Goal: Information Seeking & Learning: Learn about a topic

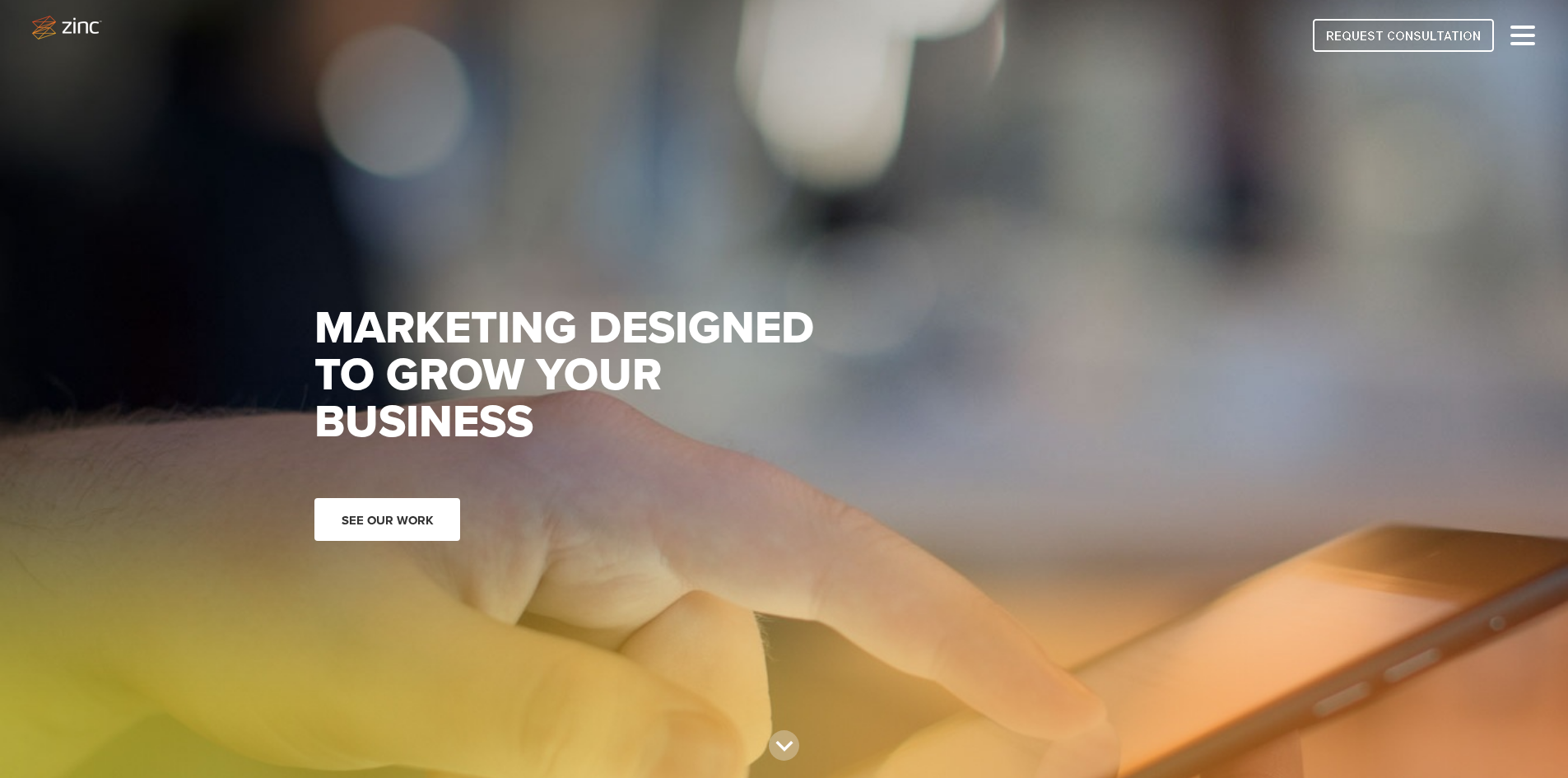
click at [401, 514] on link "See our work" at bounding box center [388, 520] width 146 height 43
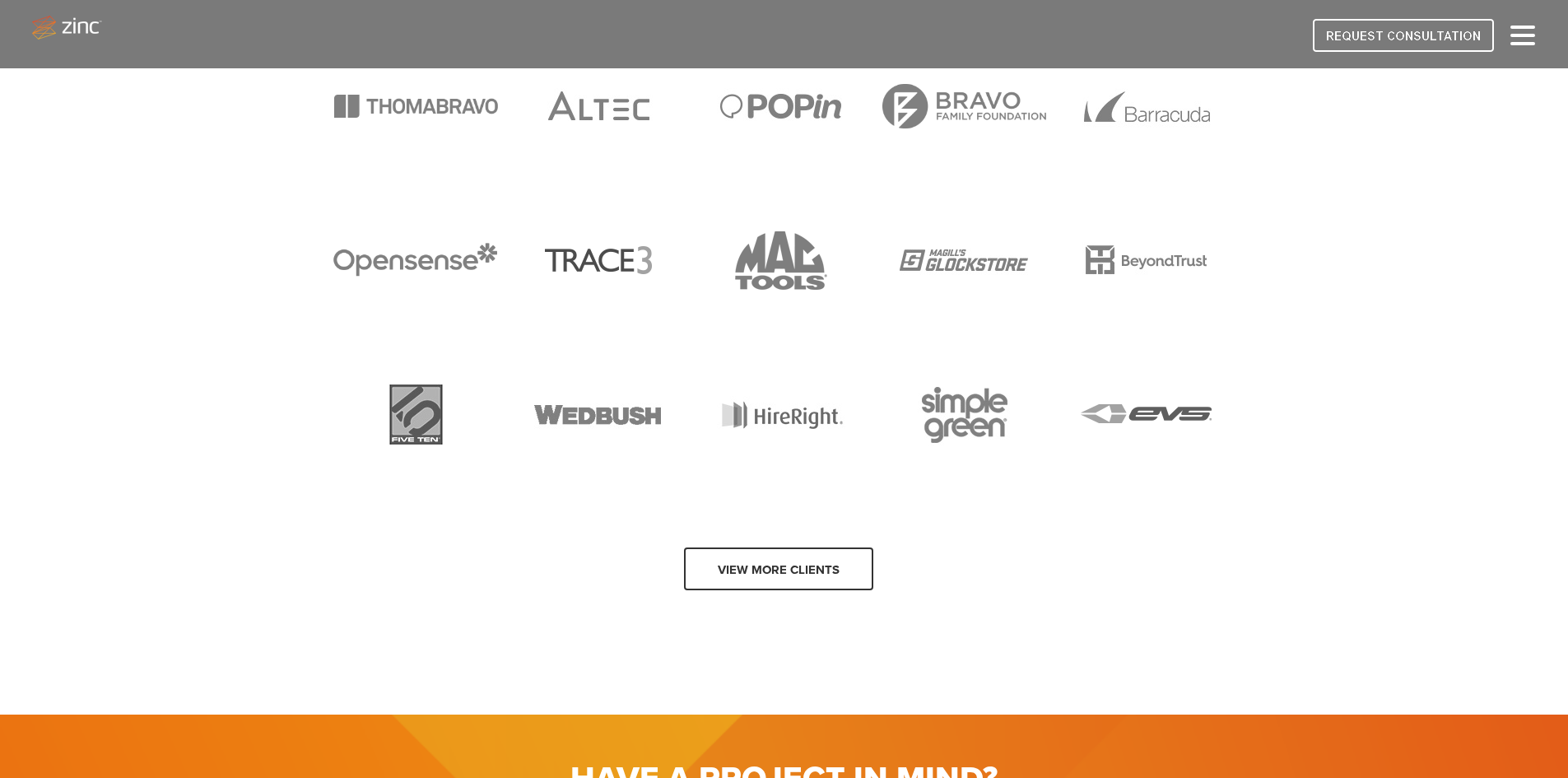
scroll to position [3294, 0]
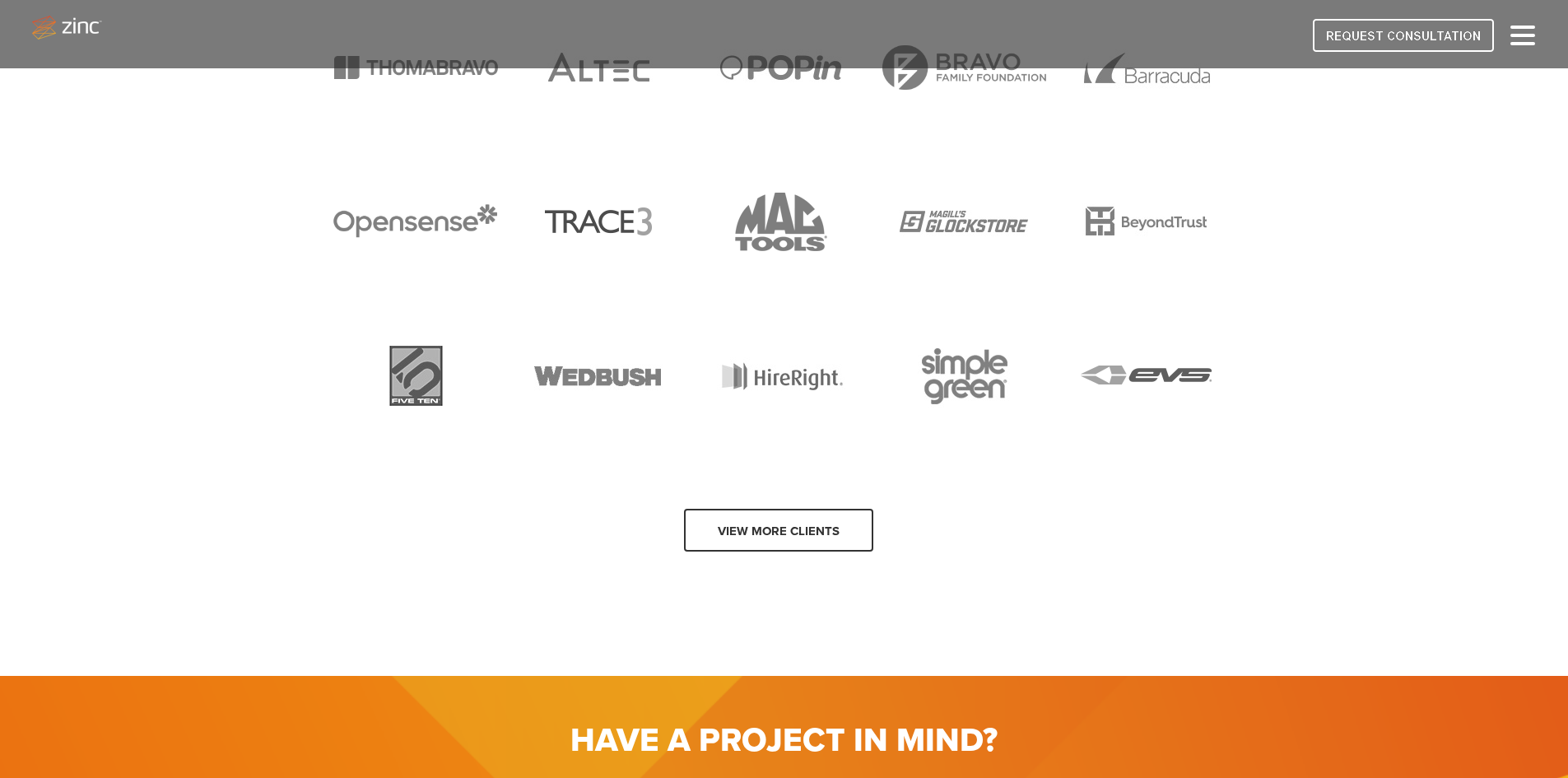
click at [797, 525] on link "View more clients" at bounding box center [779, 530] width 189 height 43
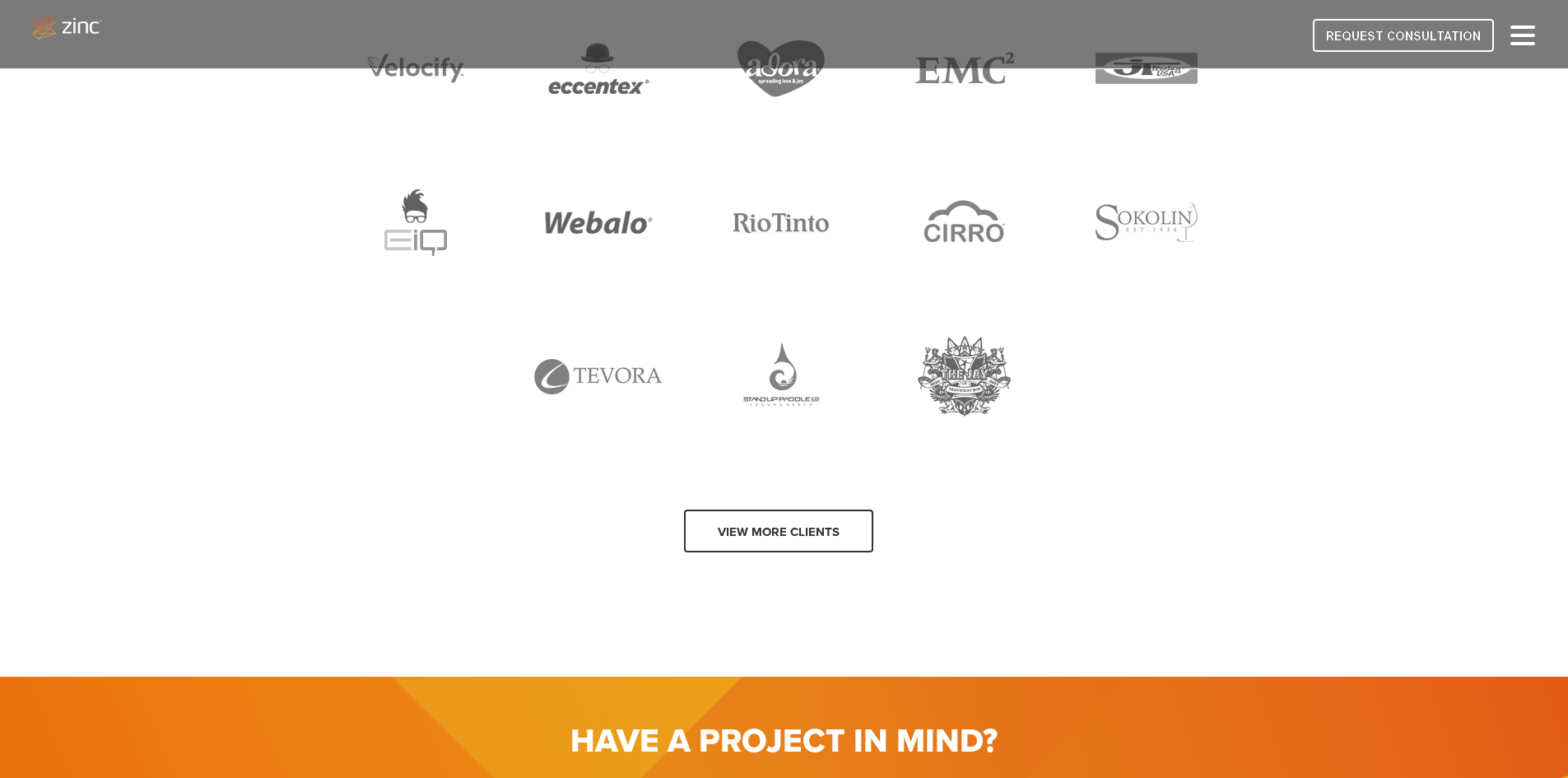
scroll to position [4116, 0]
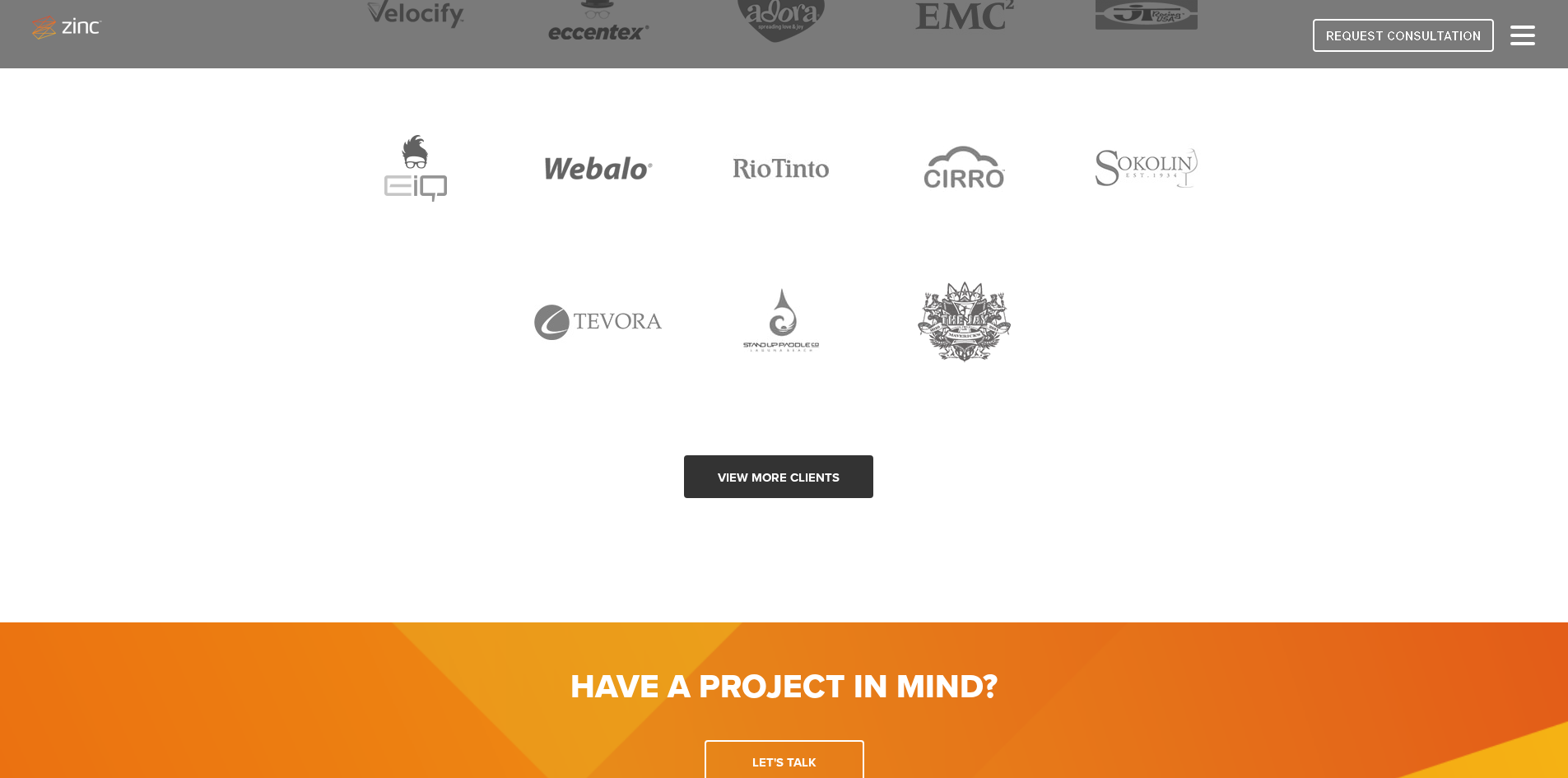
click at [832, 478] on link "View more clients" at bounding box center [779, 477] width 189 height 43
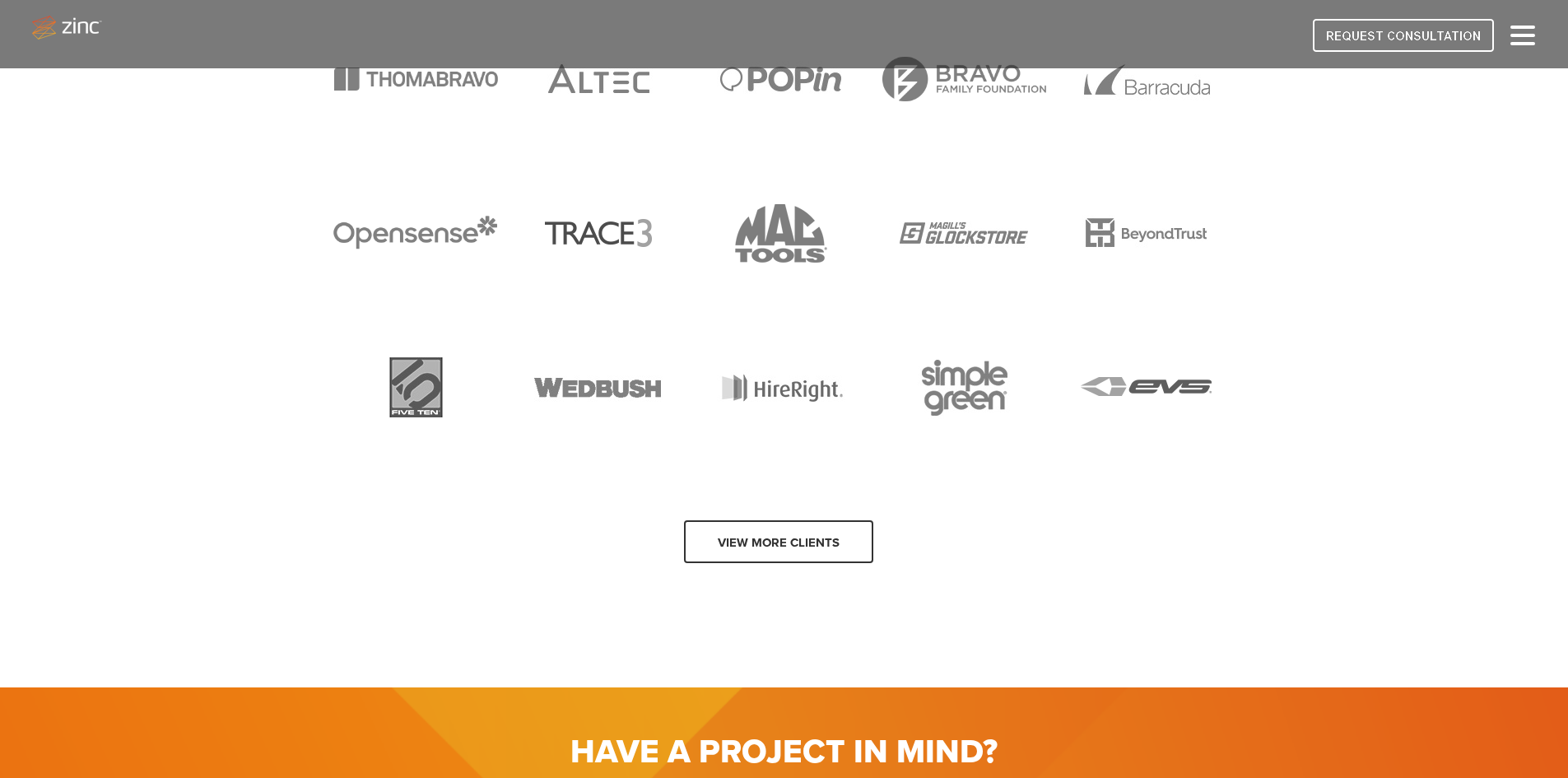
scroll to position [3307, 0]
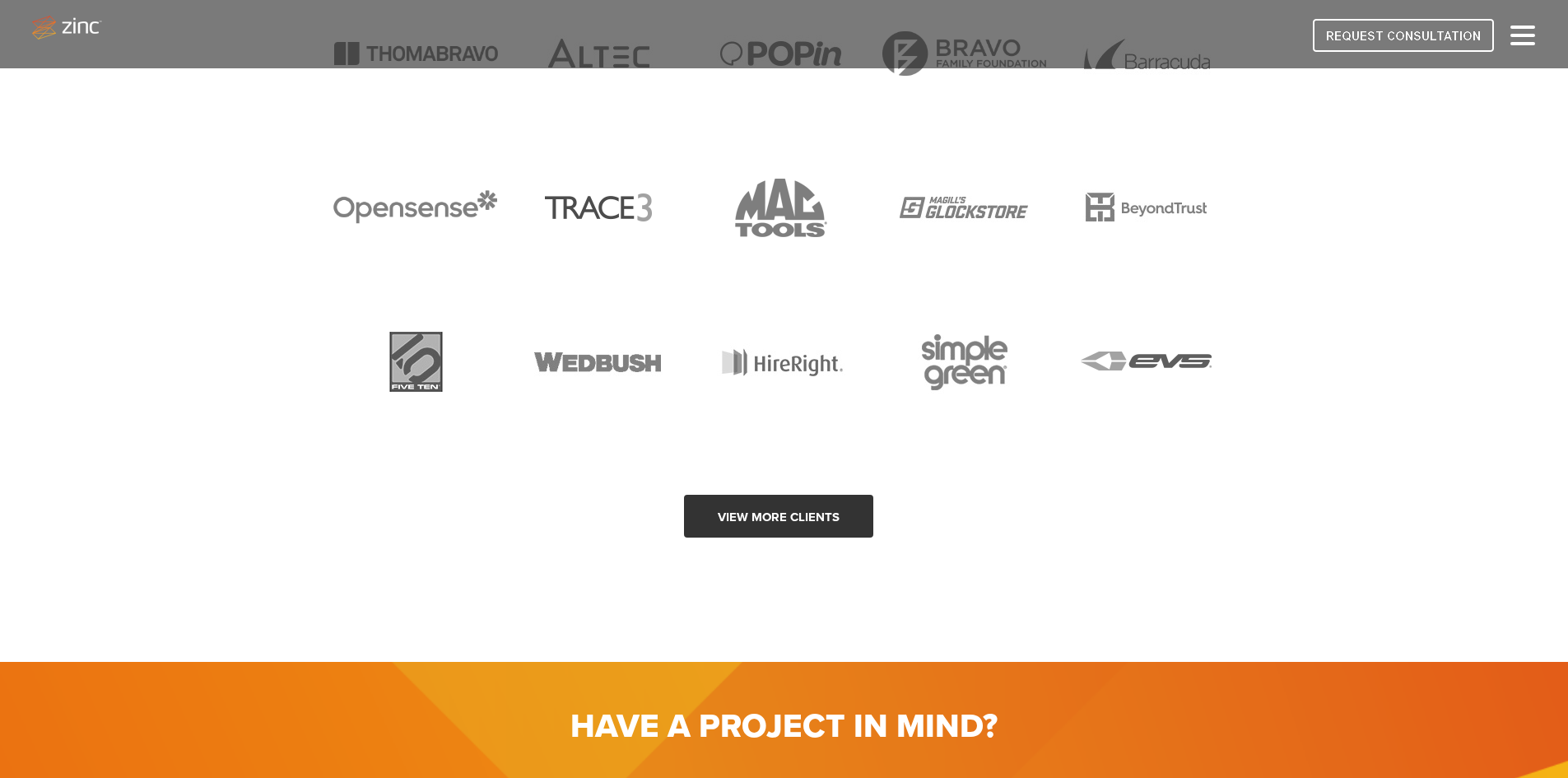
click at [770, 512] on link "View more clients" at bounding box center [779, 516] width 189 height 43
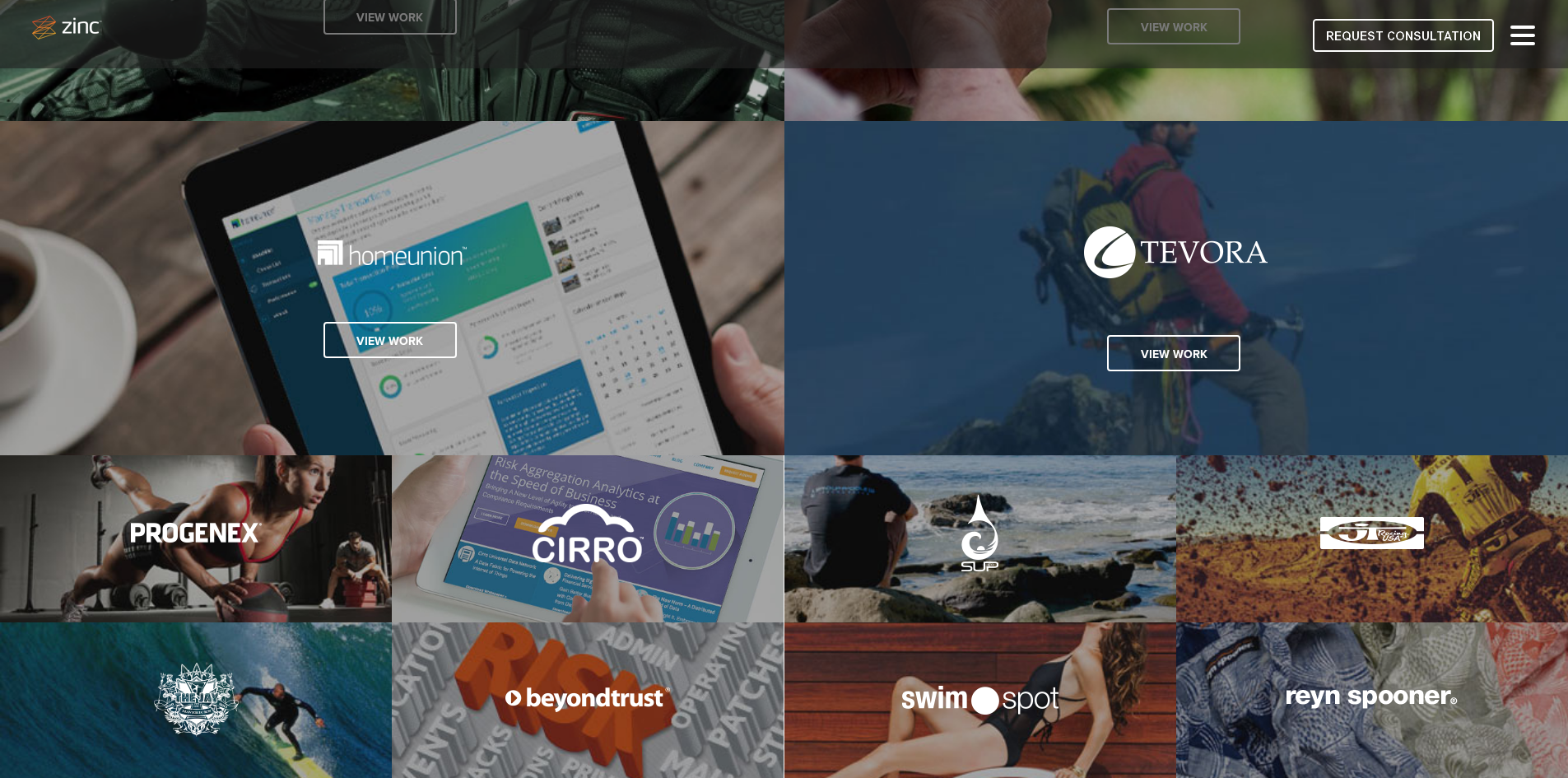
scroll to position [2513, 0]
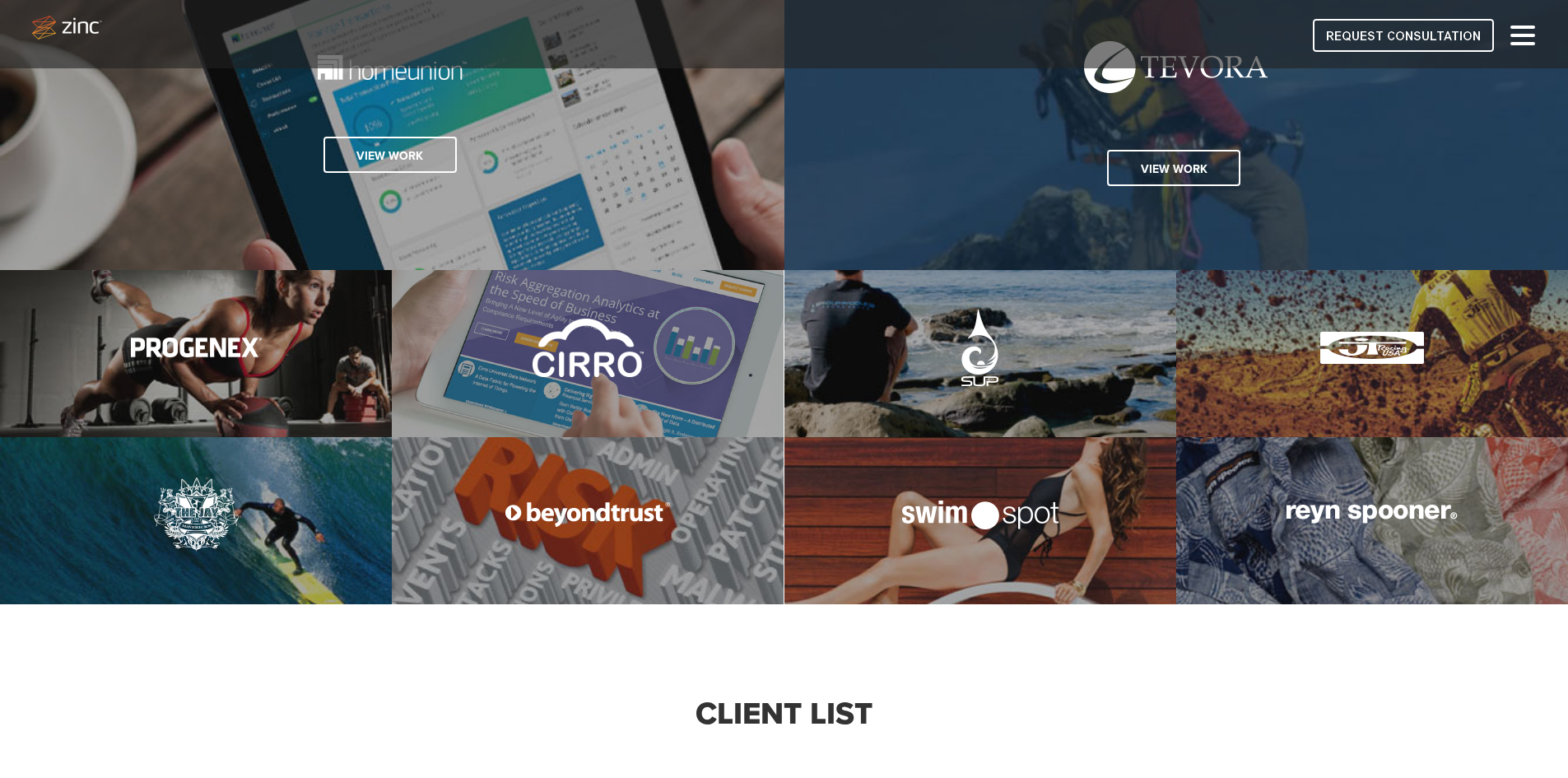
click at [997, 526] on img at bounding box center [981, 515] width 157 height 29
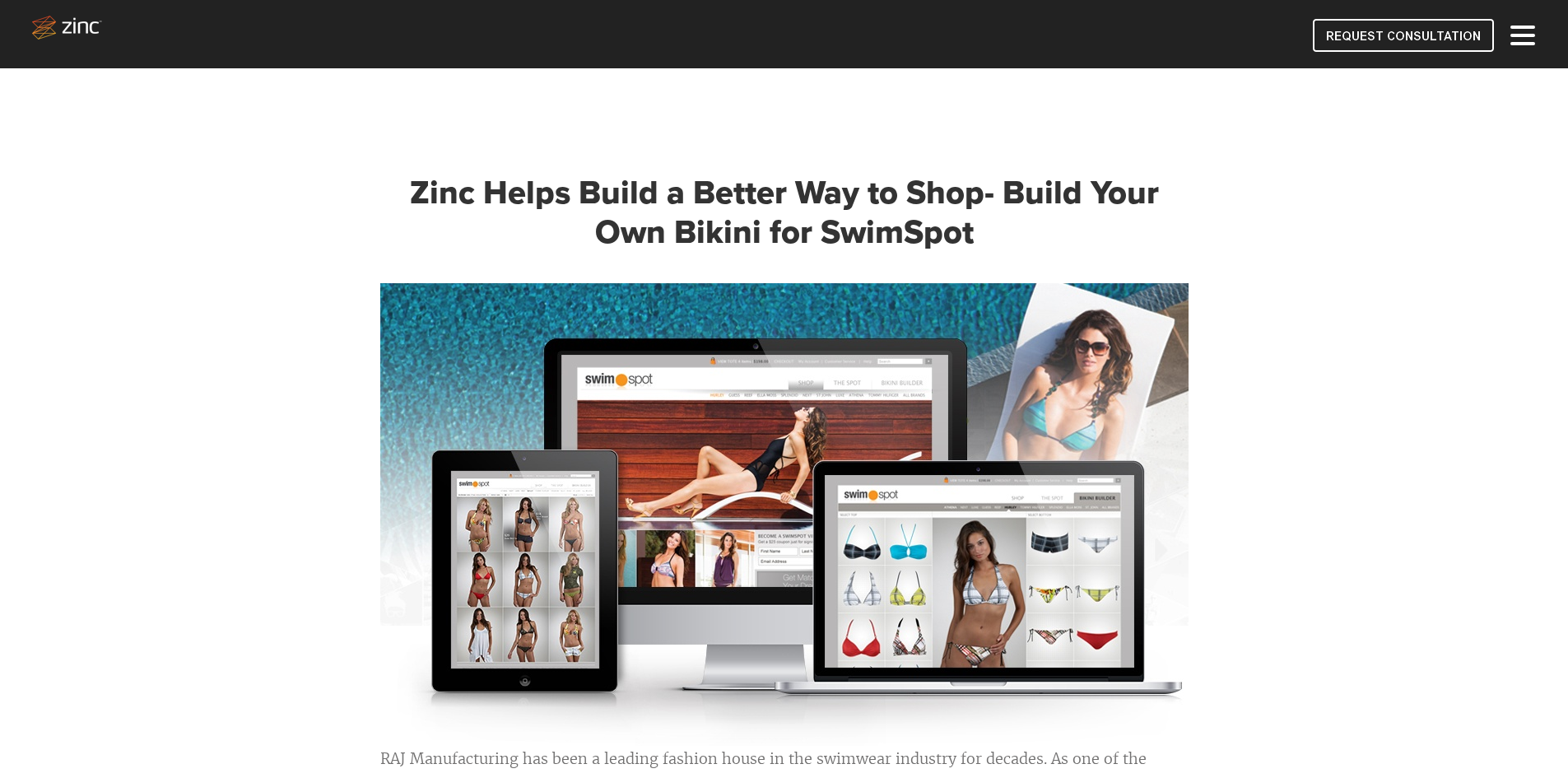
click at [53, 17] on img at bounding box center [67, 28] width 70 height 24
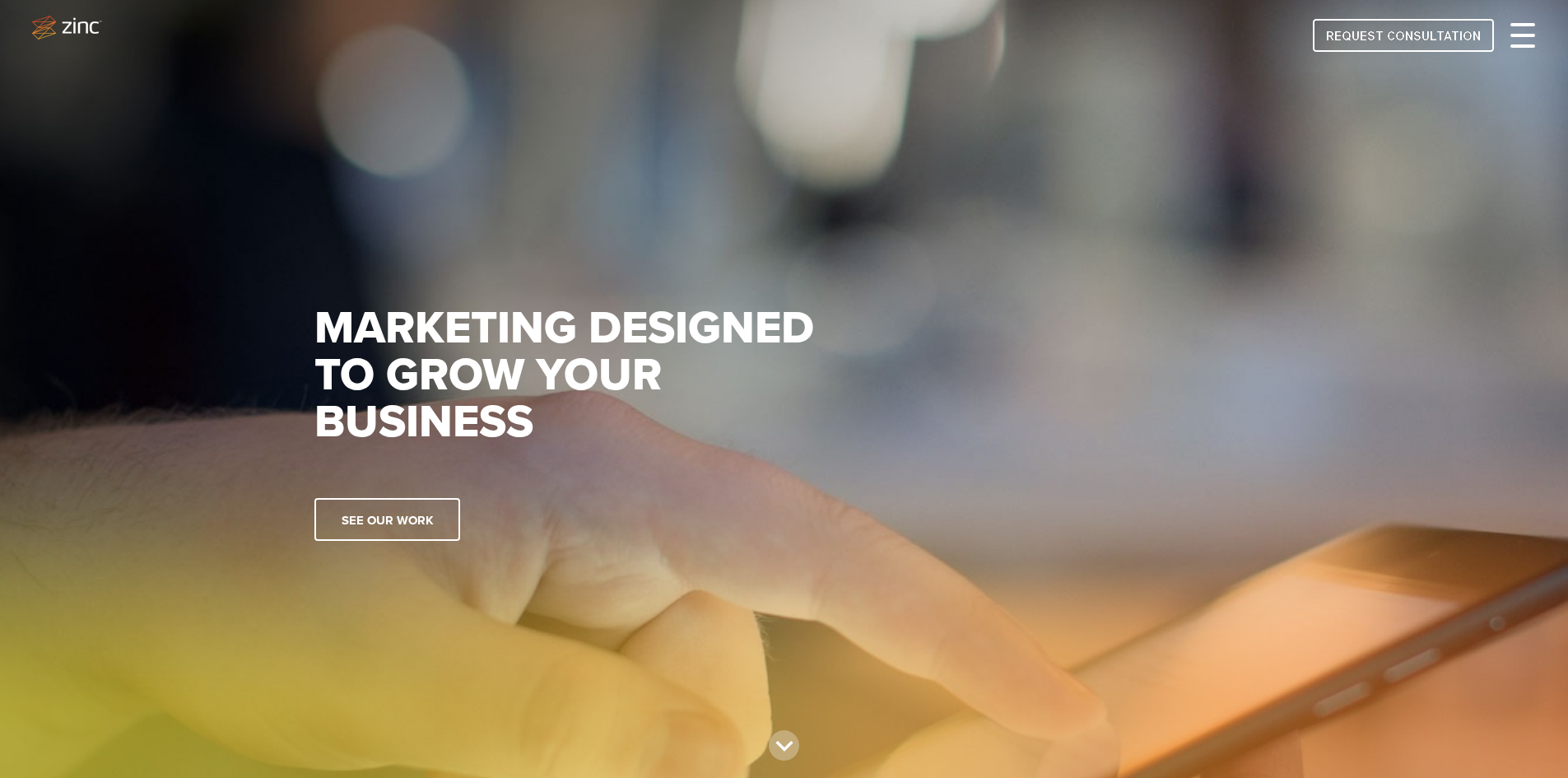
click at [1520, 35] on span at bounding box center [1523, 36] width 25 height 4
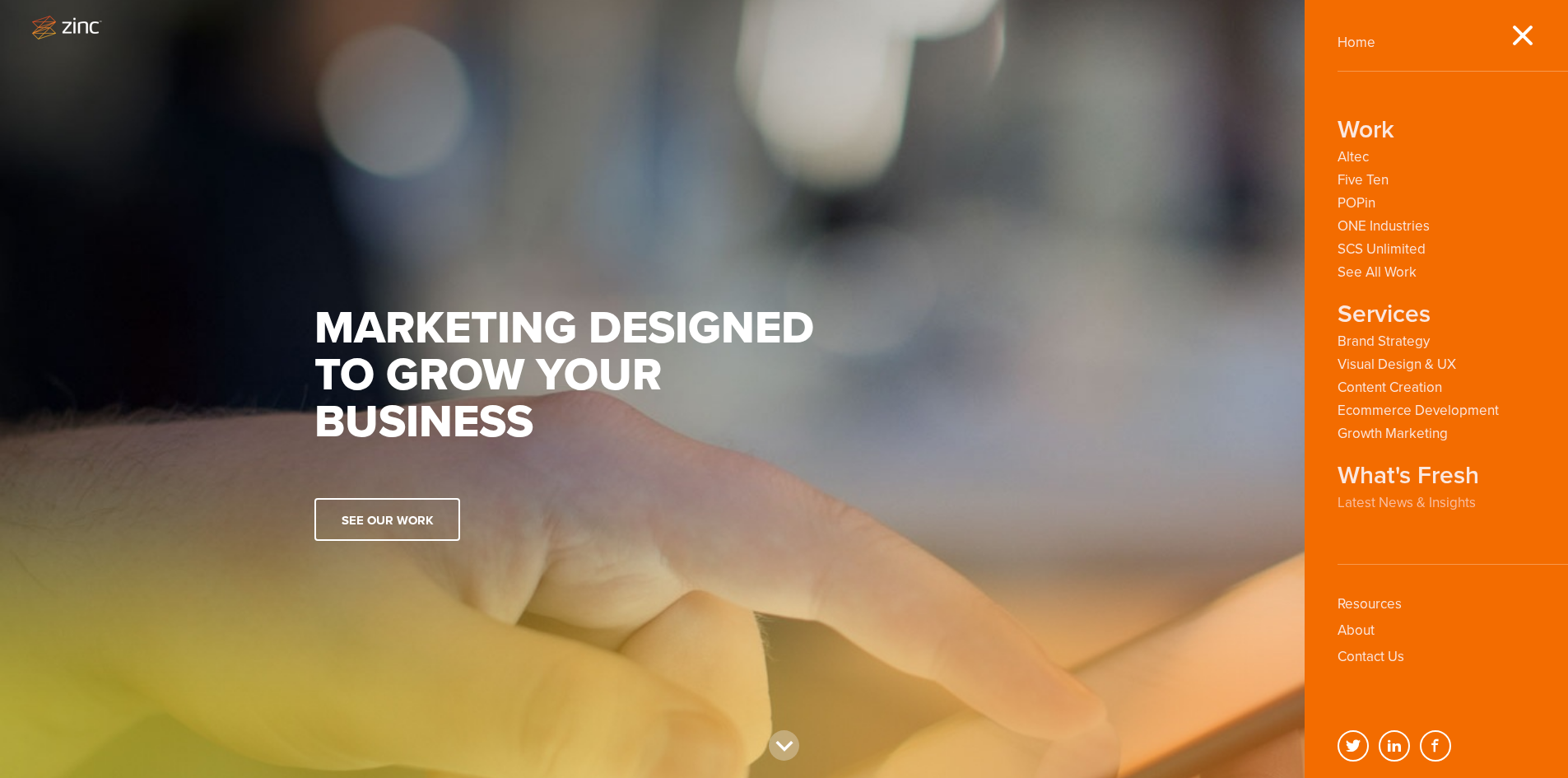
click at [1381, 503] on link "Latest News & Insights" at bounding box center [1406, 503] width 138 height 16
click at [1433, 502] on link "Latest News & Insights" at bounding box center [1406, 503] width 138 height 16
click at [1400, 475] on strong "What's Fresh" at bounding box center [1408, 476] width 142 height 23
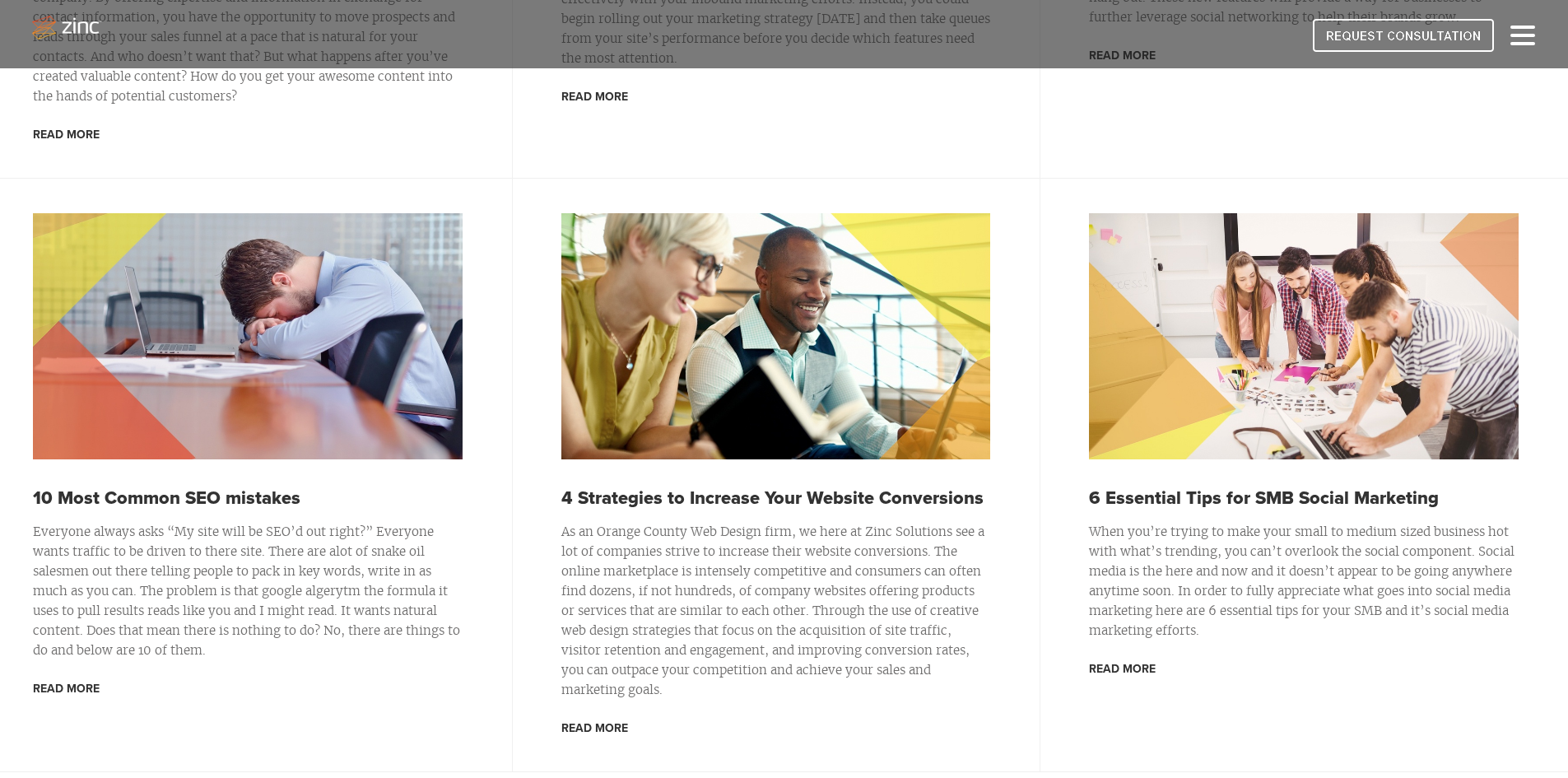
scroll to position [2305, 0]
